Goal: Entertainment & Leisure: Browse casually

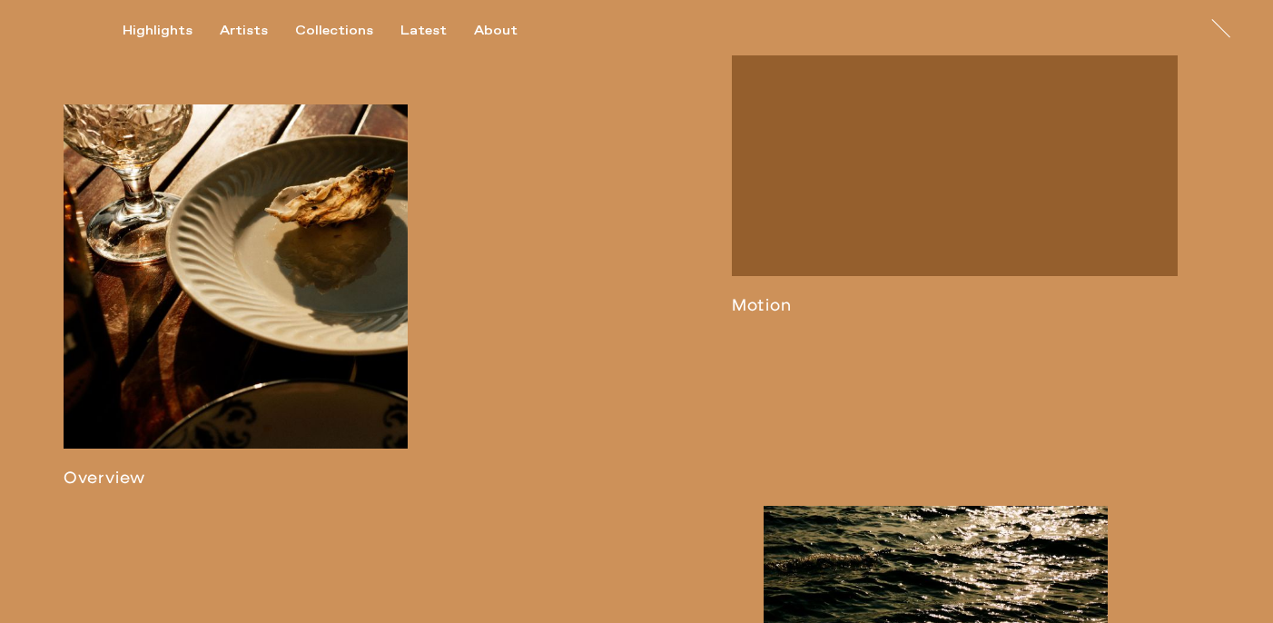
scroll to position [984, 0]
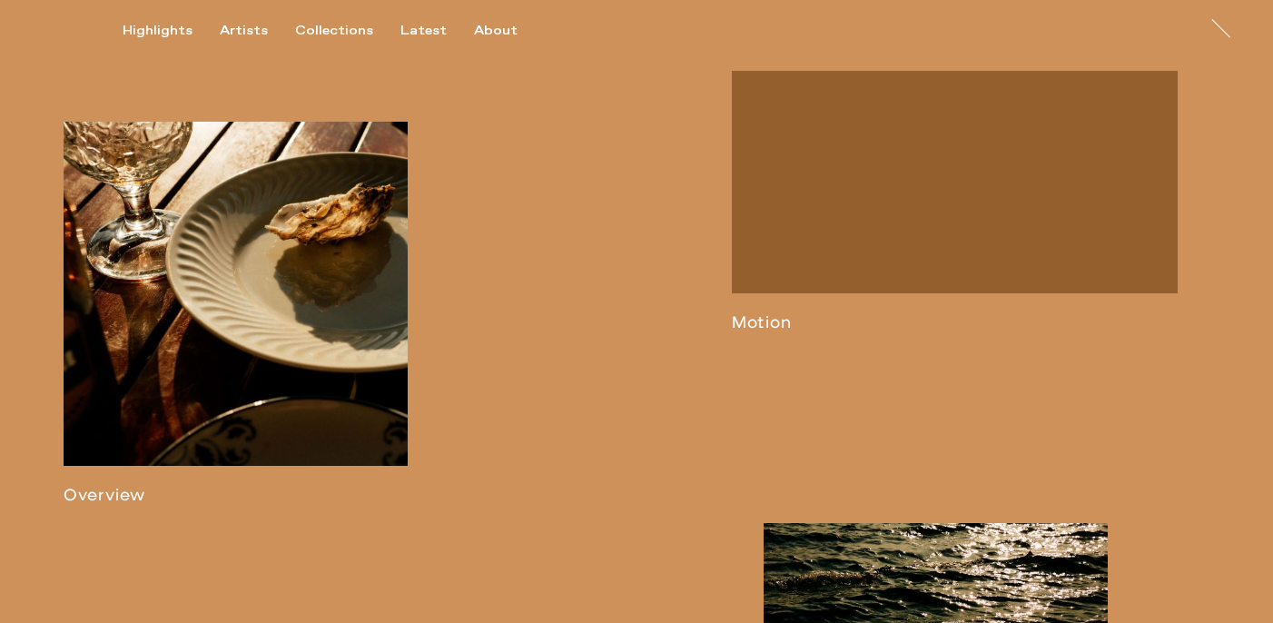
click at [820, 265] on link at bounding box center [955, 201] width 446 height 261
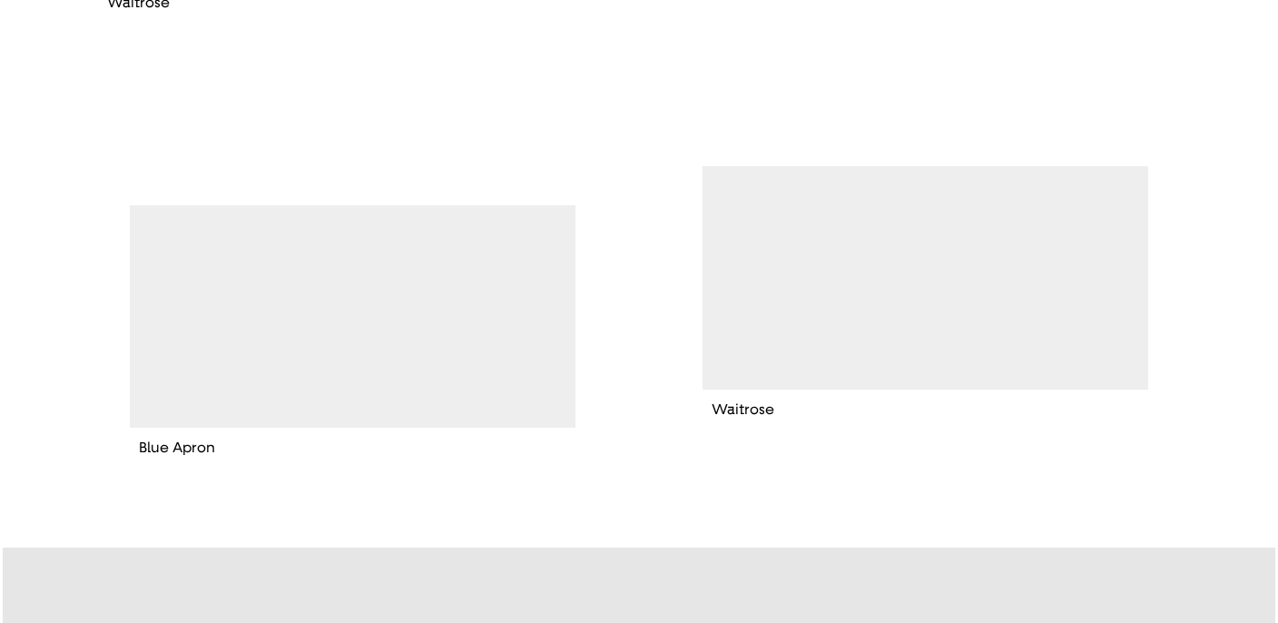
scroll to position [525, 0]
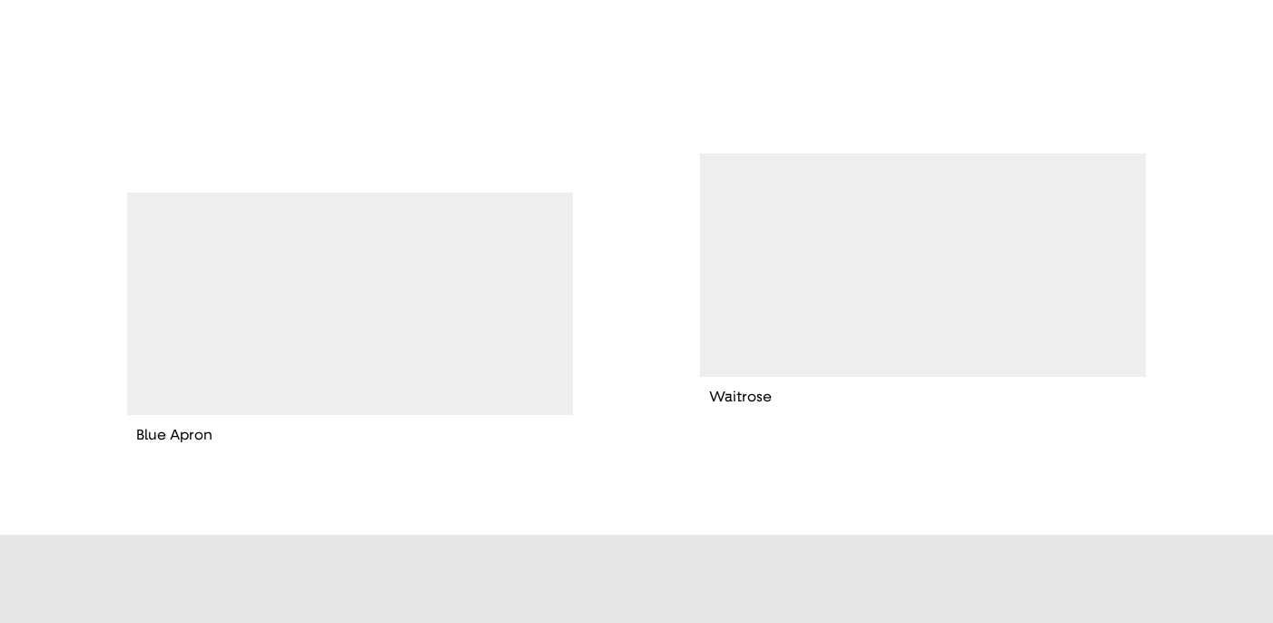
click at [893, 289] on video "button" at bounding box center [923, 264] width 446 height 222
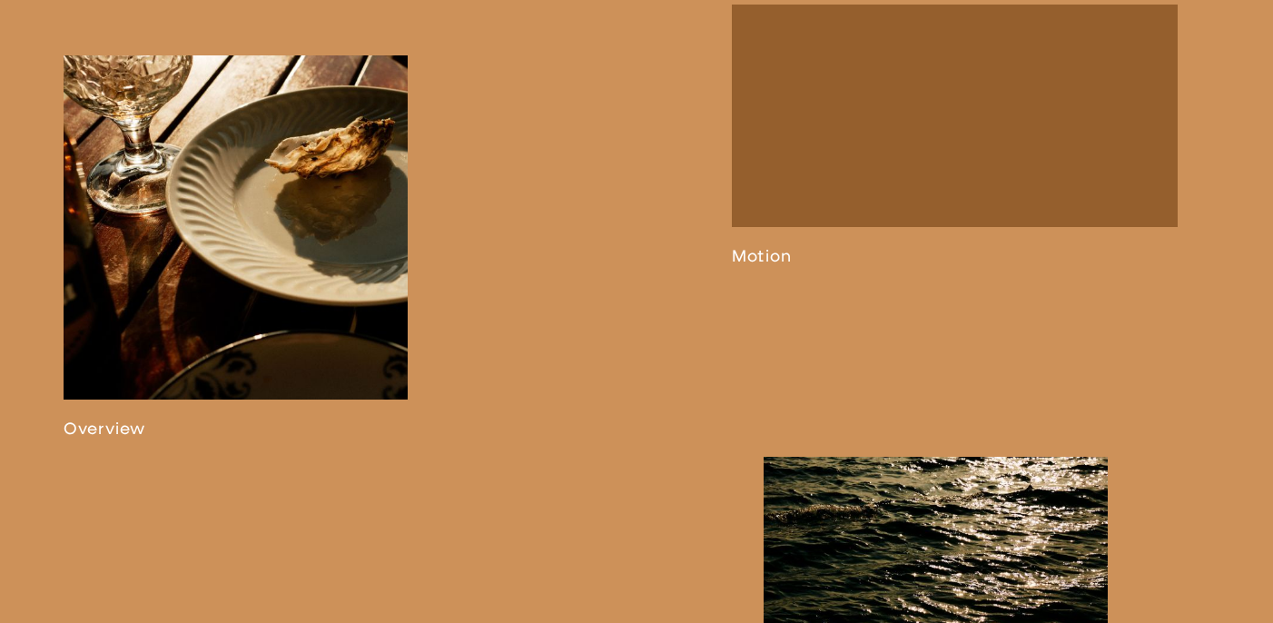
scroll to position [1017, 0]
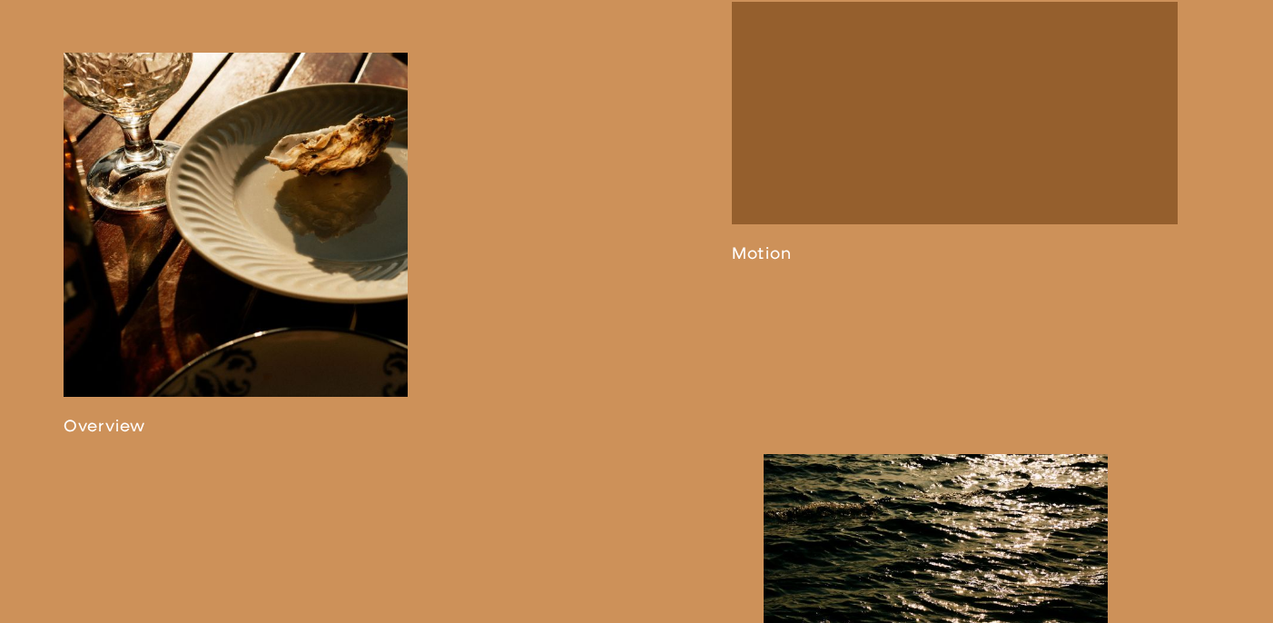
click at [842, 263] on link at bounding box center [955, 132] width 446 height 261
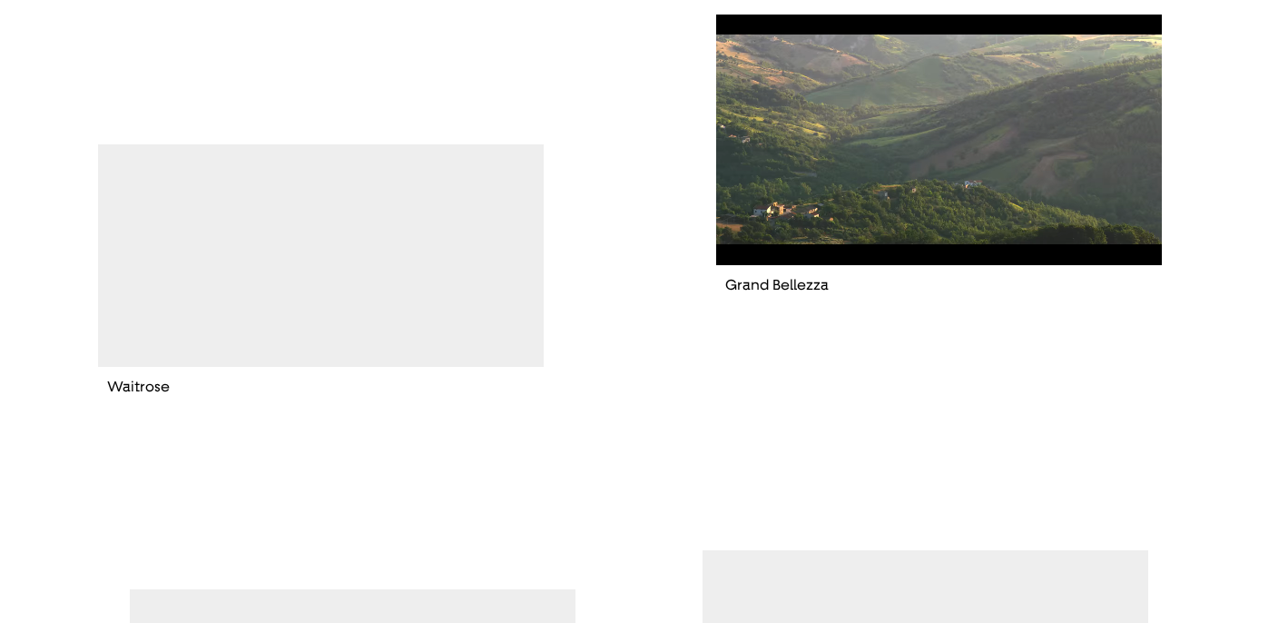
scroll to position [151, 0]
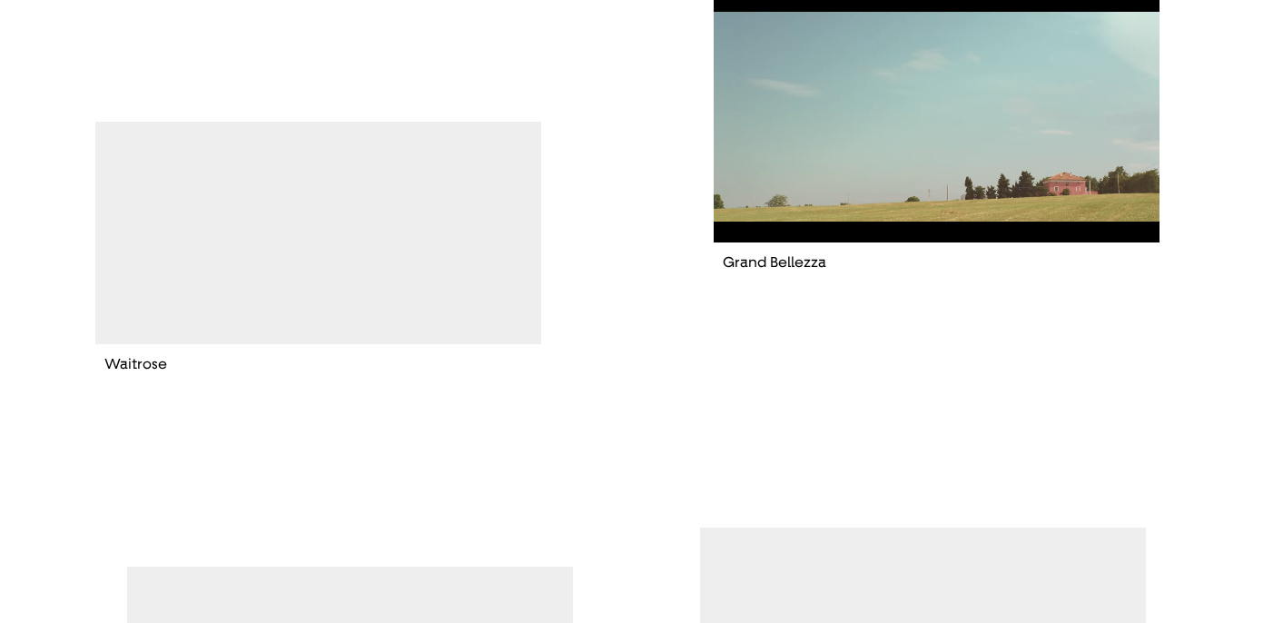
click at [409, 276] on video "button" at bounding box center [318, 233] width 446 height 222
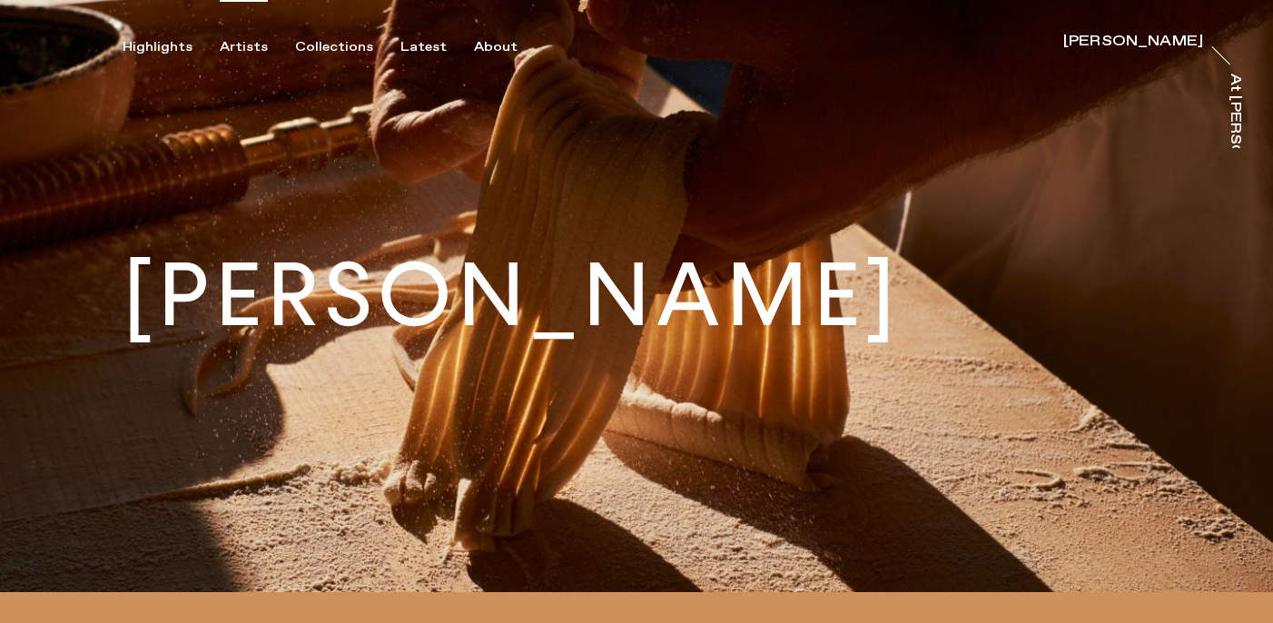
click at [251, 46] on div "Artists" at bounding box center [244, 47] width 48 height 16
